Goal: Information Seeking & Learning: Find specific fact

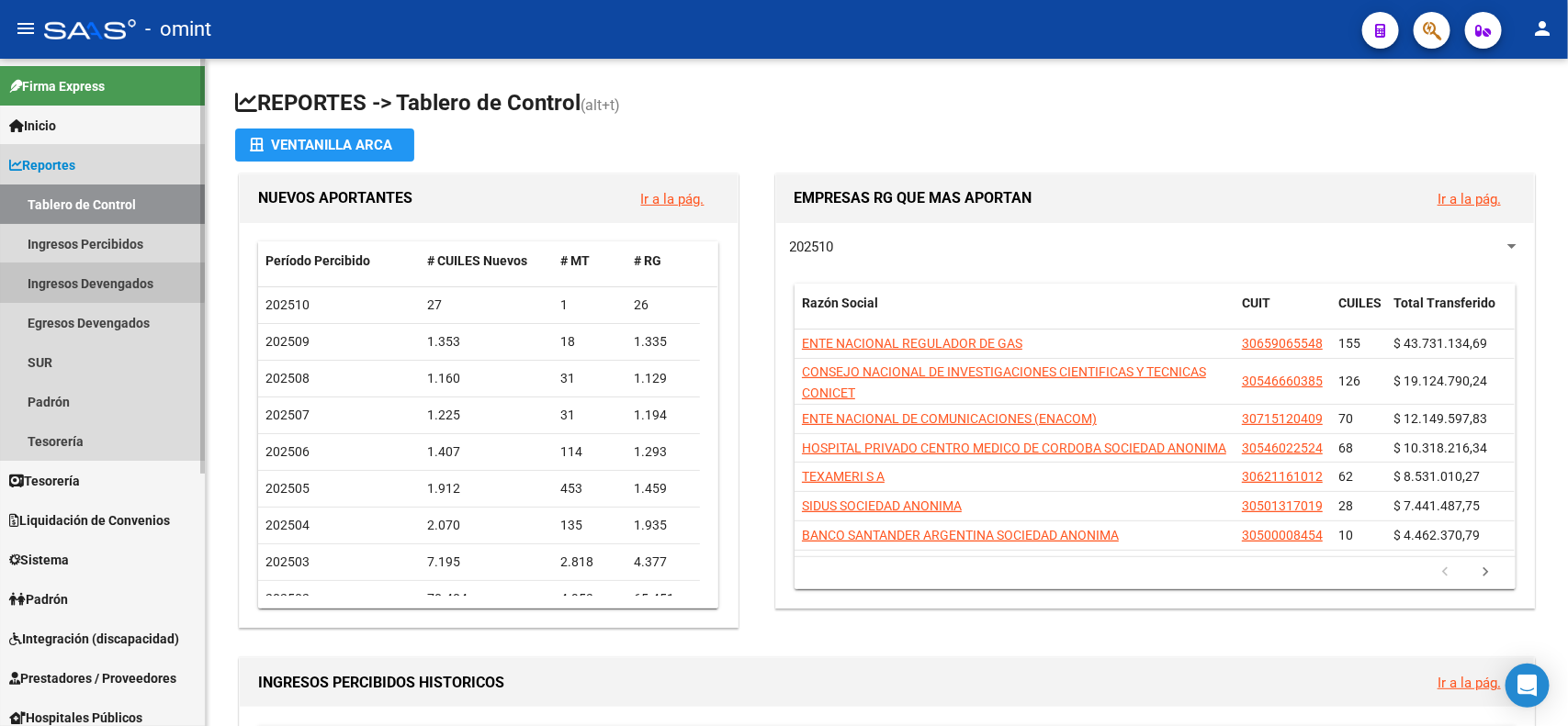
click at [85, 280] on link "Ingresos Devengados" at bounding box center [102, 284] width 205 height 40
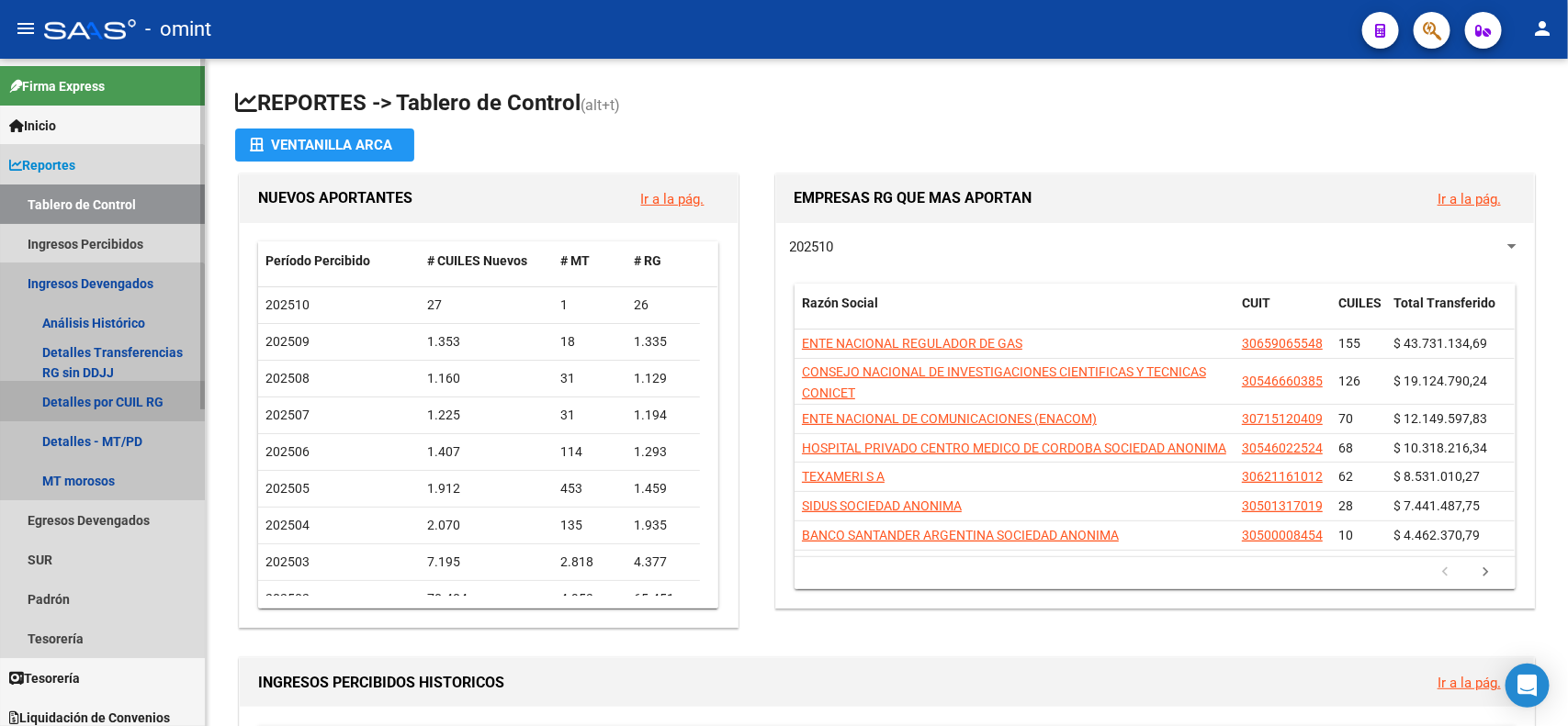
click at [94, 402] on link "Detalles por CUIL RG" at bounding box center [102, 402] width 205 height 40
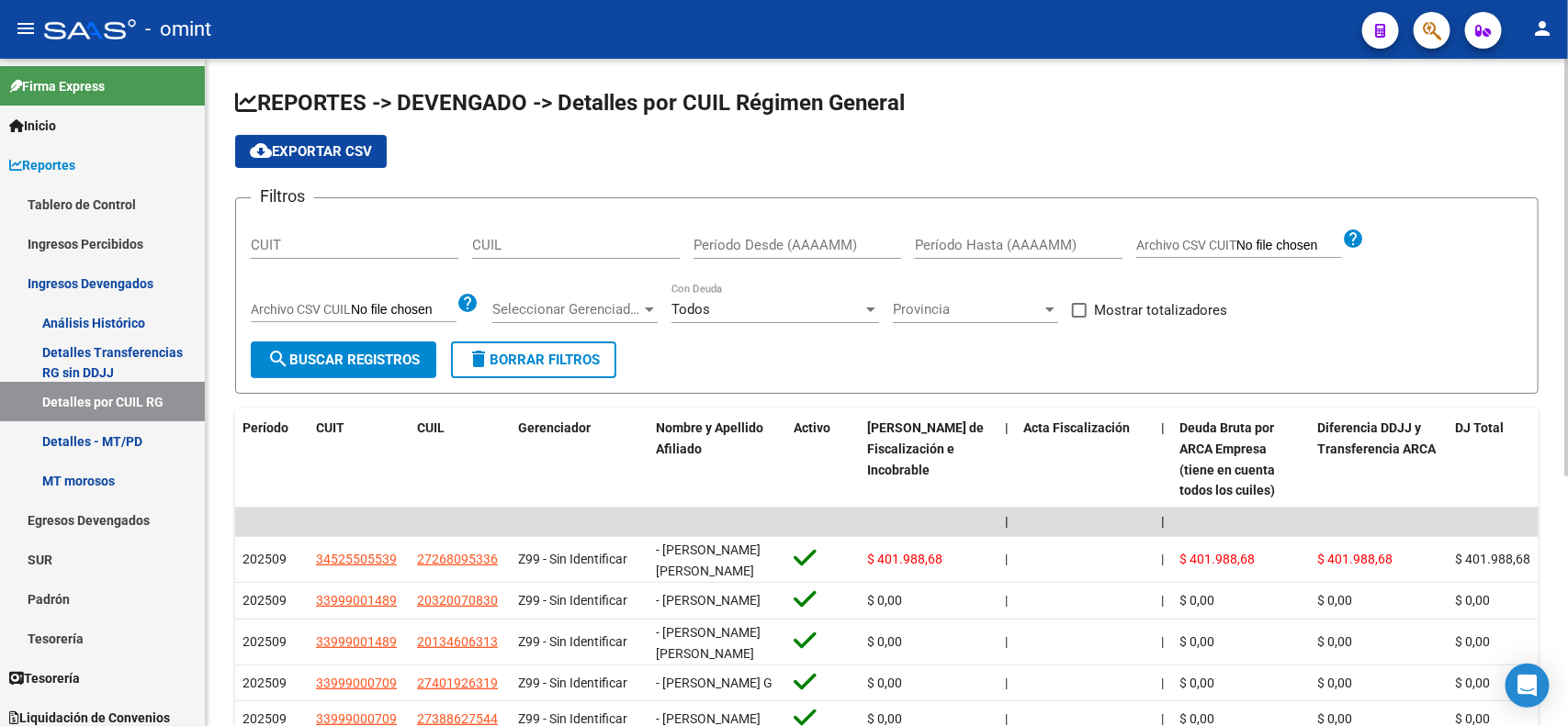
click at [557, 240] on input "CUIL" at bounding box center [576, 245] width 208 height 16
paste input "20-23699391-5"
click at [383, 368] on span "search Buscar Registros" at bounding box center [343, 359] width 152 height 16
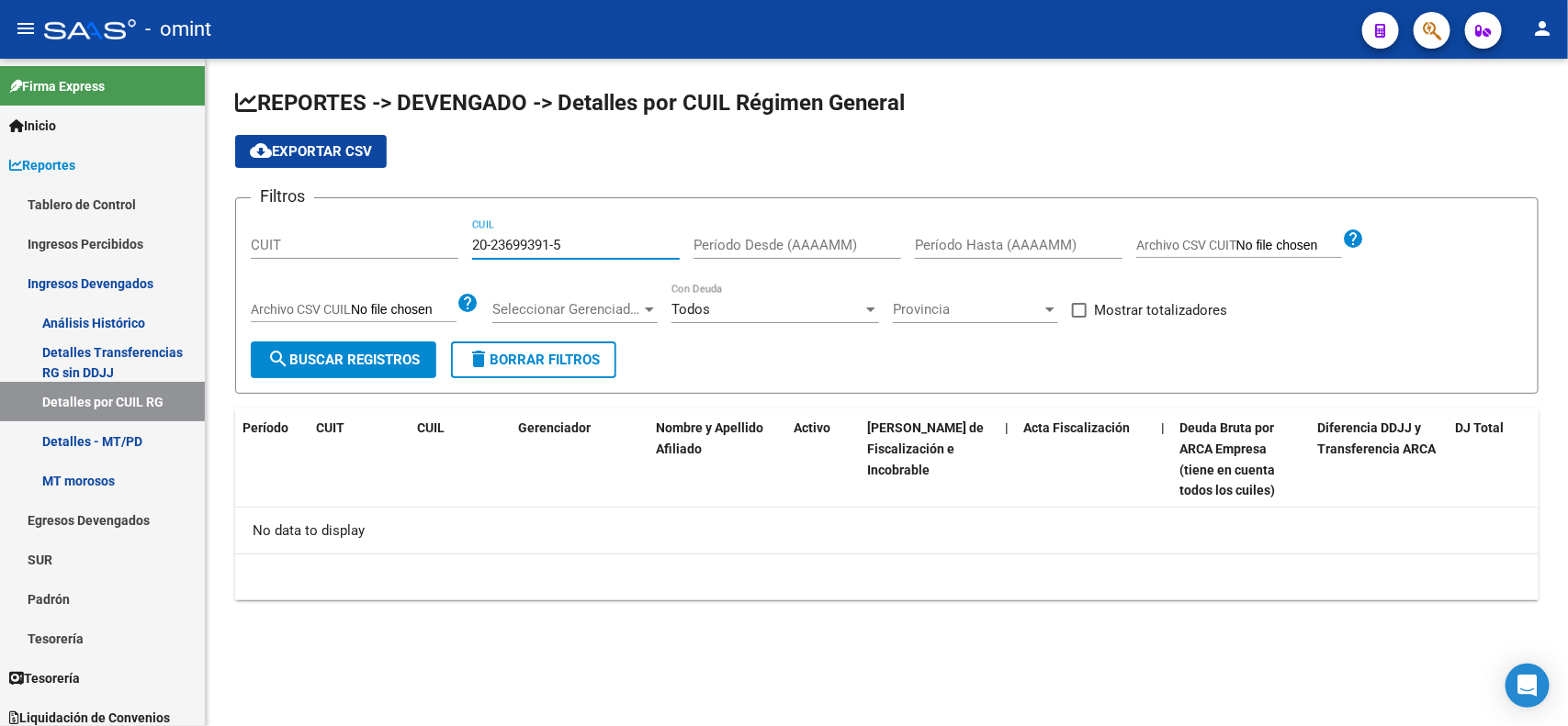
drag, startPoint x: 572, startPoint y: 241, endPoint x: 458, endPoint y: 236, distance: 114.1
click at [458, 236] on div "Filtros CUIT 20-23699391-5 CUIL Período Desde (AAAAMM) Período Hasta (AAAAMM) A…" at bounding box center [886, 277] width 1272 height 129
paste input "0598892-1"
click at [365, 355] on span "search Buscar Registros" at bounding box center [343, 359] width 152 height 16
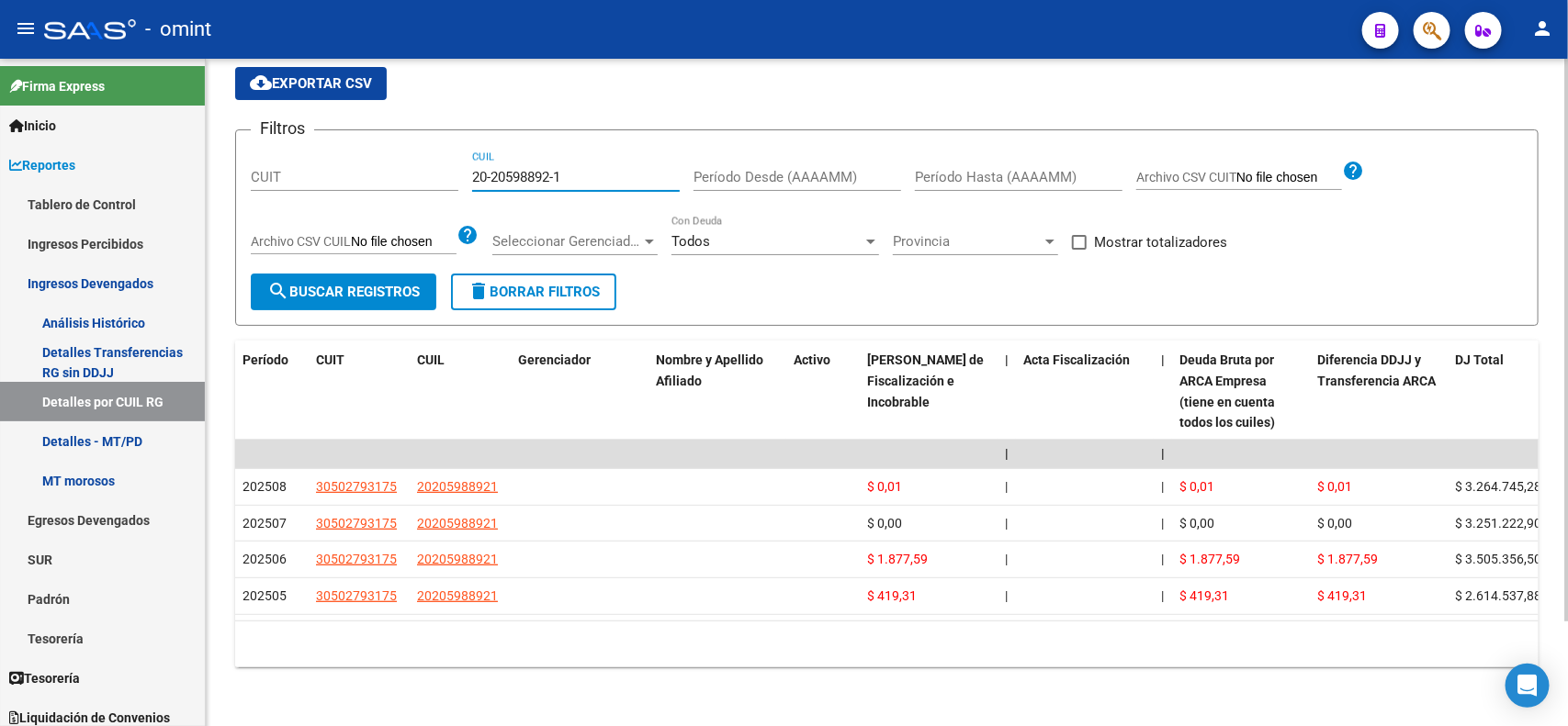
drag, startPoint x: 581, startPoint y: 124, endPoint x: 468, endPoint y: 124, distance: 113.0
click at [468, 145] on div "Filtros CUIT 20-20598892-1 CUIL Período Desde (AAAAMM) Período Hasta (AAAAMM) A…" at bounding box center [886, 209] width 1272 height 129
paste input "2344817-9"
type input "20-22344817-9"
click at [338, 284] on span "search Buscar Registros" at bounding box center [343, 291] width 152 height 16
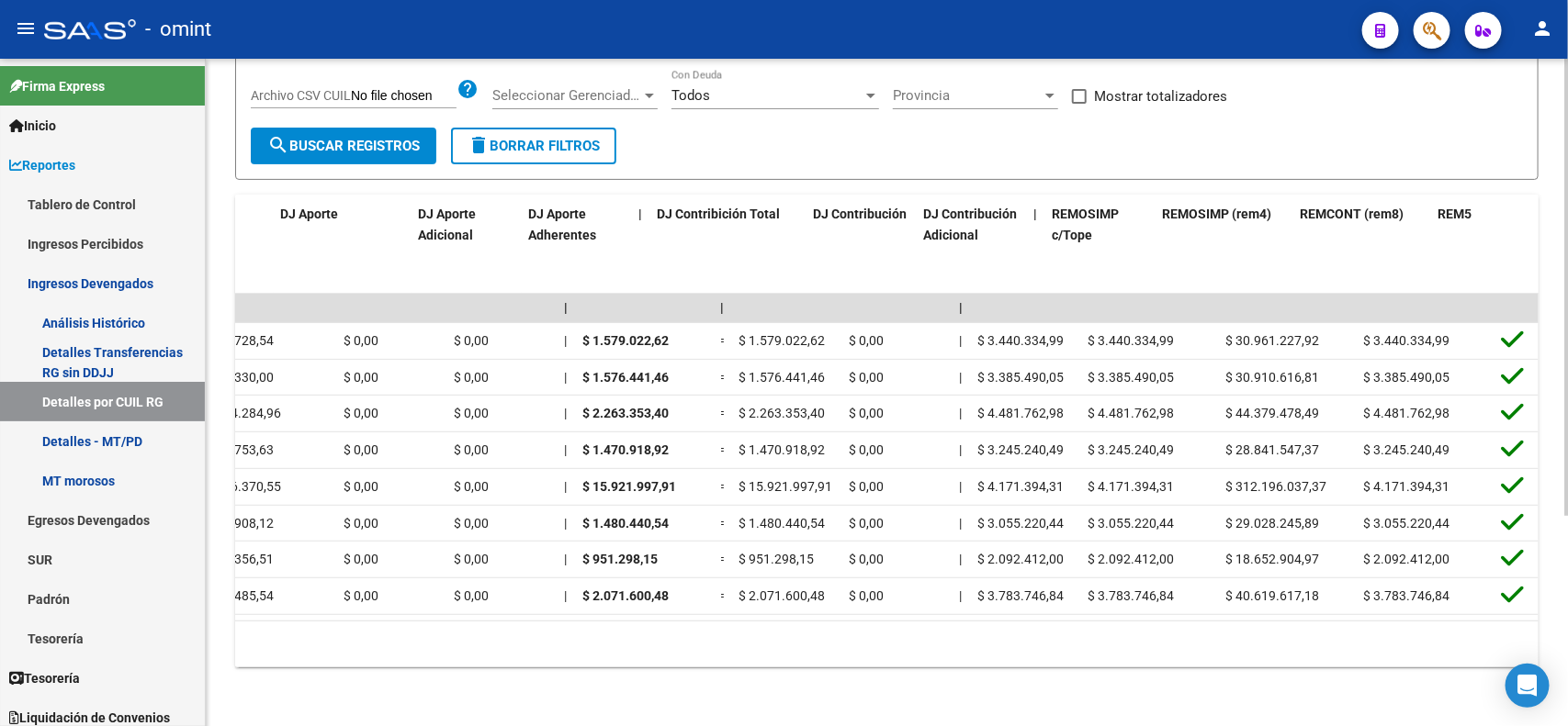
scroll to position [0, 3071]
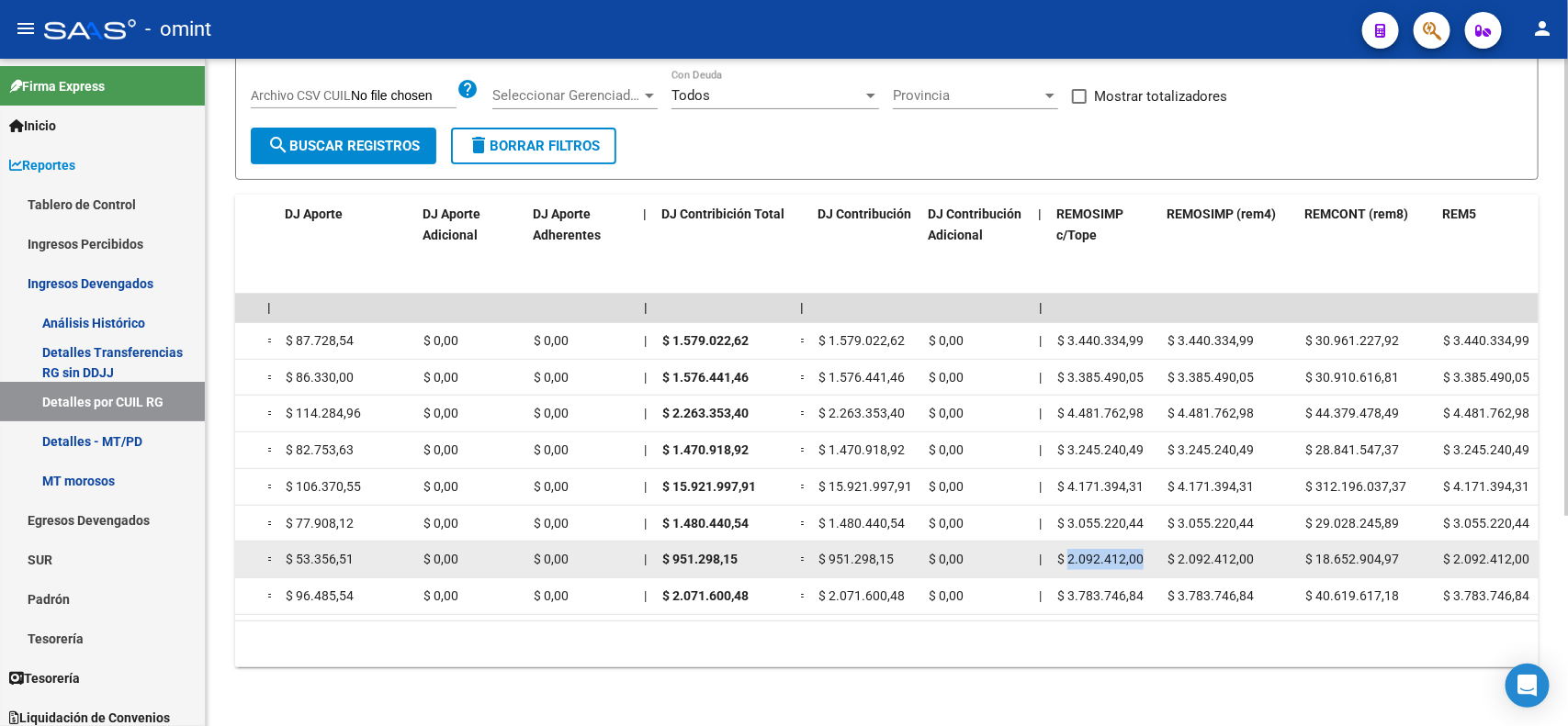
drag, startPoint x: 1066, startPoint y: 527, endPoint x: 1141, endPoint y: 527, distance: 75.0
click at [1141, 552] on span "$ 2.092.412,00" at bounding box center [1100, 560] width 86 height 15
copy span "2.092.412,00"
drag, startPoint x: 1316, startPoint y: 530, endPoint x: 1395, endPoint y: 524, distance: 79.2
click at [1395, 552] on span "$ 18.652.904,97" at bounding box center [1351, 560] width 94 height 15
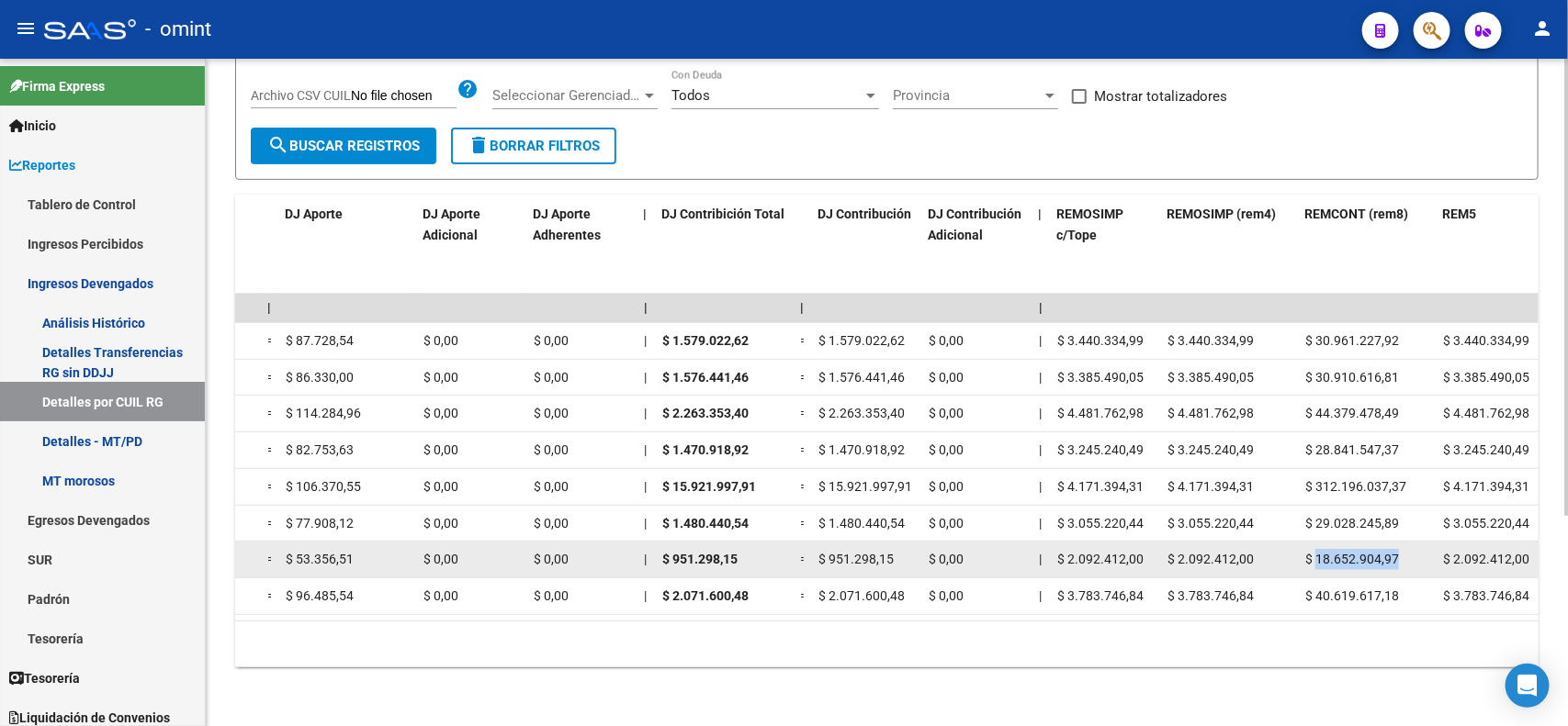
copy span "18.652.904,97"
